Goal: Task Accomplishment & Management: Manage account settings

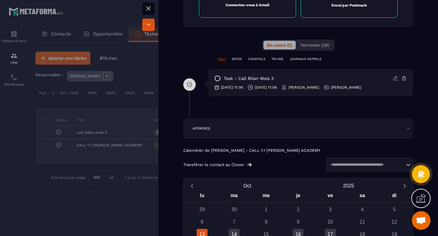
scroll to position [299, 0]
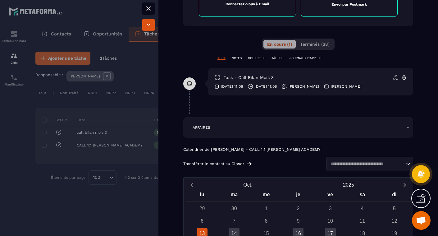
click at [395, 78] on icon at bounding box center [396, 78] width 6 height 6
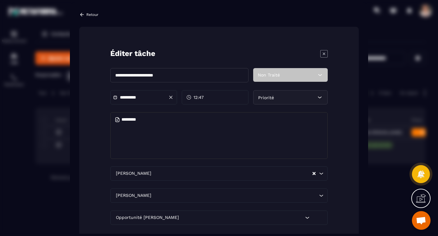
click at [247, 143] on textarea "Modal window" at bounding box center [219, 135] width 218 height 47
click at [268, 129] on textarea "**********" at bounding box center [219, 135] width 218 height 47
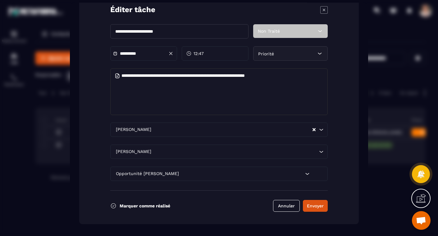
scroll to position [44, 0]
type textarea "**********"
click at [321, 206] on button "Envoyer" at bounding box center [315, 206] width 25 height 12
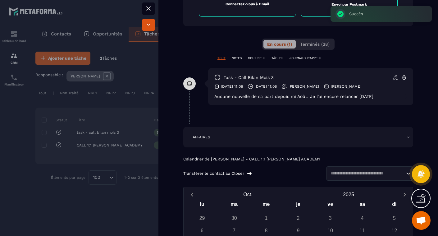
click at [217, 77] on icon at bounding box center [217, 77] width 6 height 6
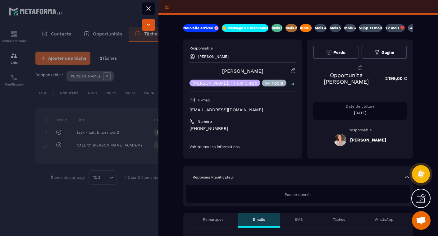
scroll to position [0, 0]
click at [324, 27] on p "Mois 4" at bounding box center [321, 27] width 12 height 5
click at [150, 8] on icon at bounding box center [148, 8] width 7 height 7
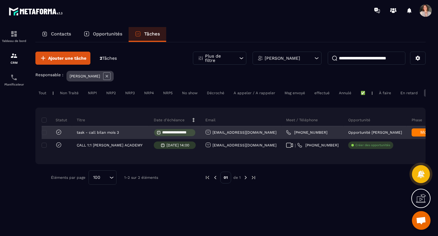
click at [58, 133] on icon at bounding box center [59, 131] width 2 height 1
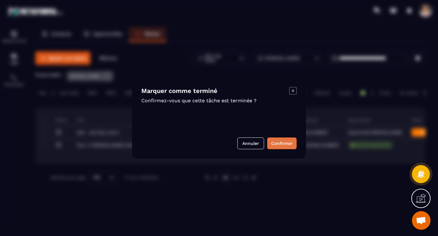
click at [286, 146] on button "Confirmer" at bounding box center [282, 143] width 30 height 12
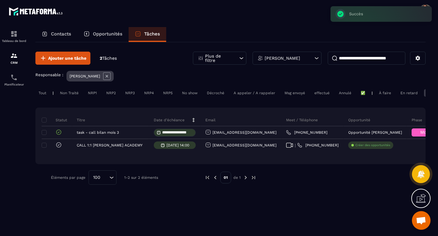
click at [409, 94] on div "En retard" at bounding box center [410, 92] width 24 height 7
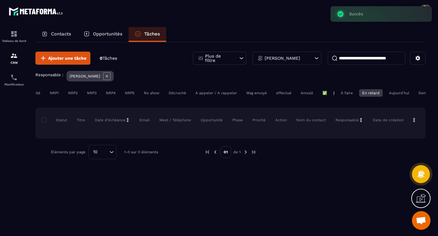
scroll to position [0, 40]
click at [401, 93] on div "Aujourd'hui" at bounding box center [398, 92] width 26 height 7
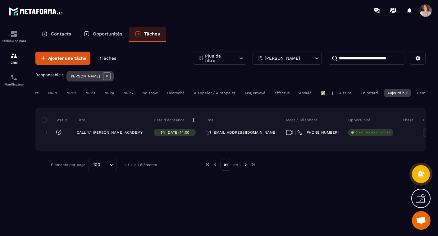
click at [109, 35] on p "Opportunités" at bounding box center [108, 34] width 30 height 6
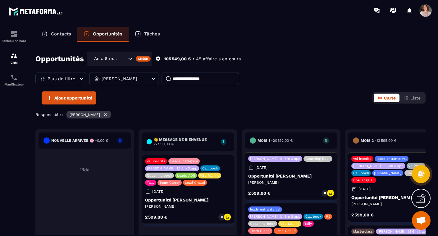
click at [176, 198] on p "Opportunité [PERSON_NAME]" at bounding box center [188, 199] width 86 height 5
